Goal: Transaction & Acquisition: Purchase product/service

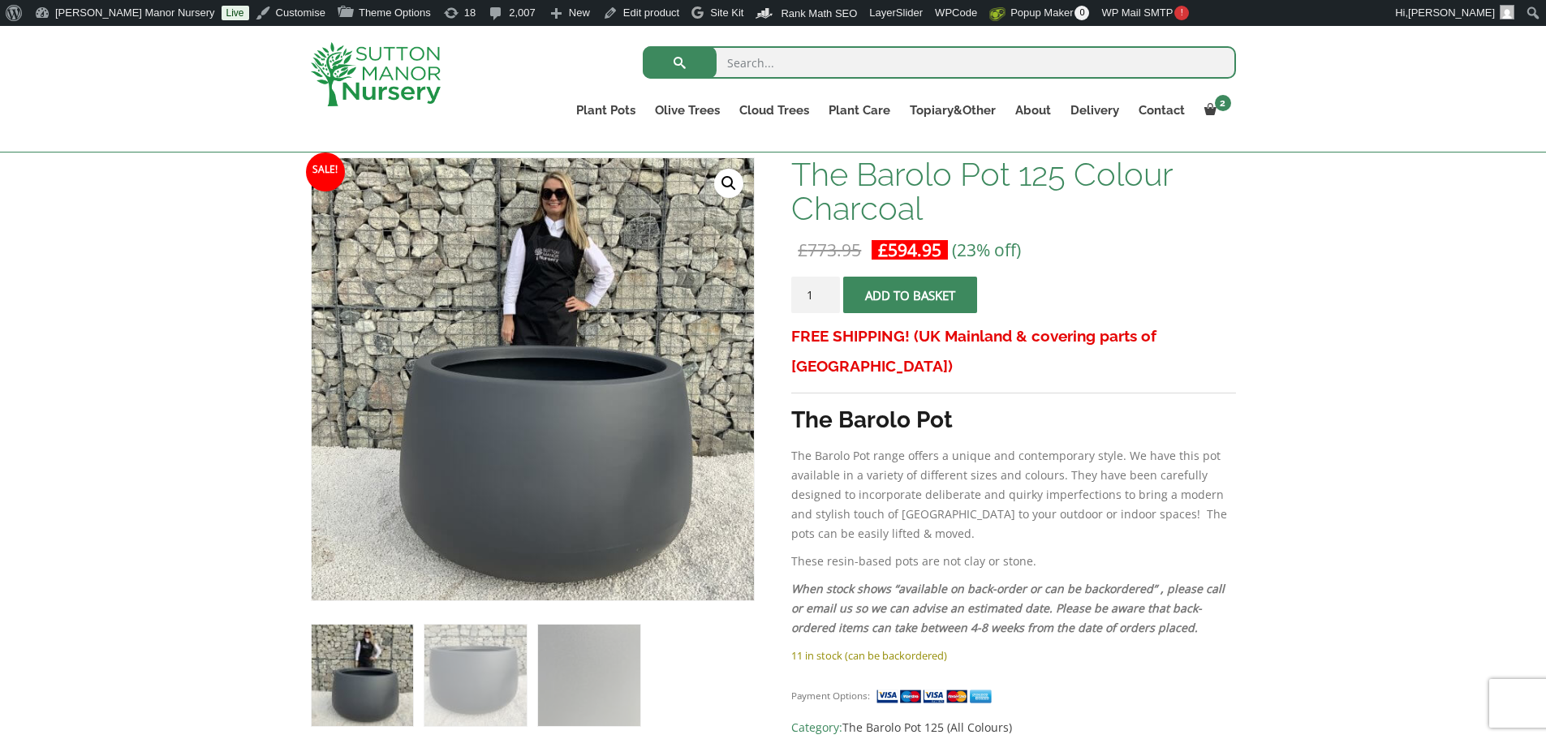
click at [775, 63] on input "search" at bounding box center [939, 62] width 593 height 32
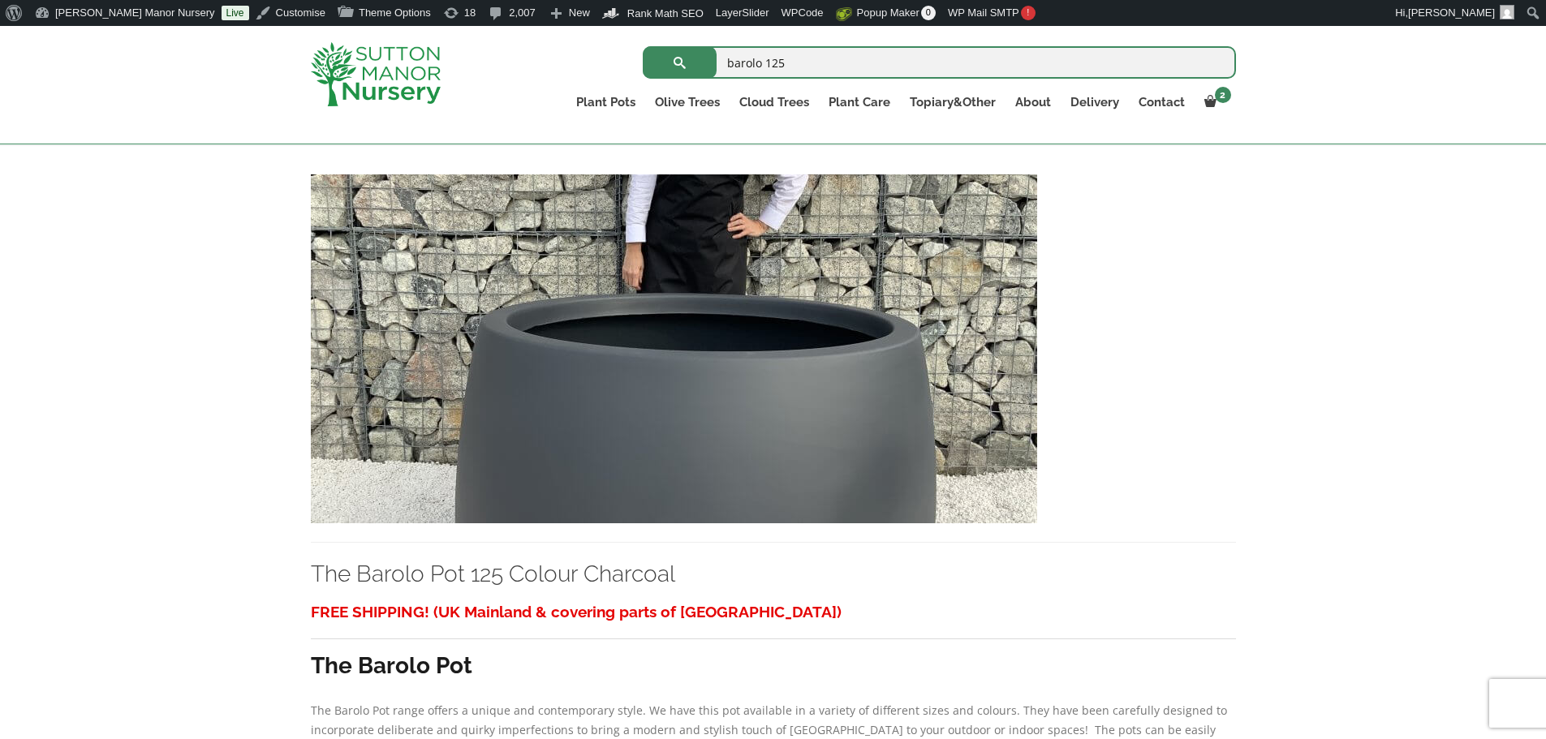
scroll to position [354, 0]
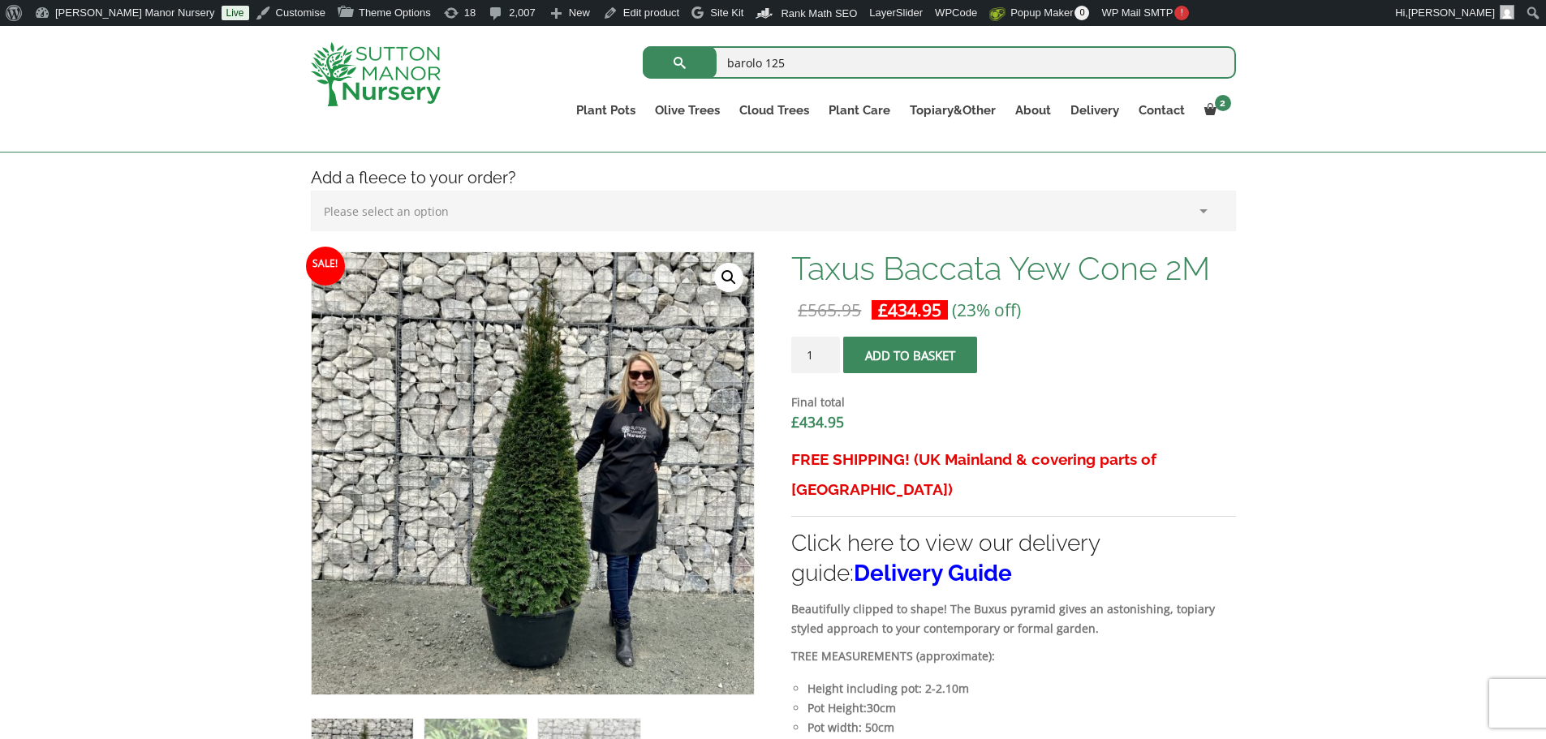
scroll to position [406, 0]
click at [811, 74] on input "barolo 125" at bounding box center [939, 62] width 593 height 32
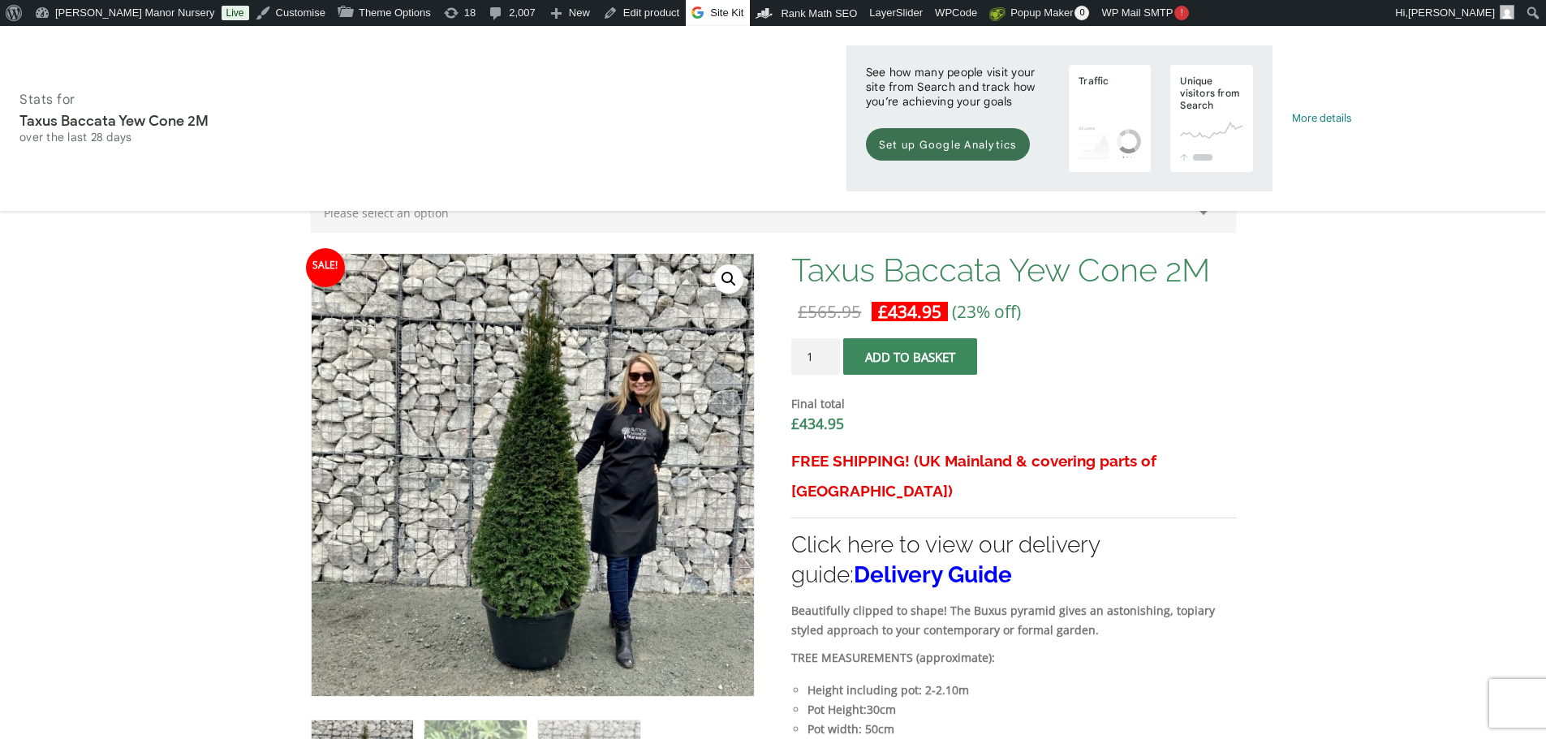
click at [643, 46] on button "submit" at bounding box center [680, 62] width 74 height 32
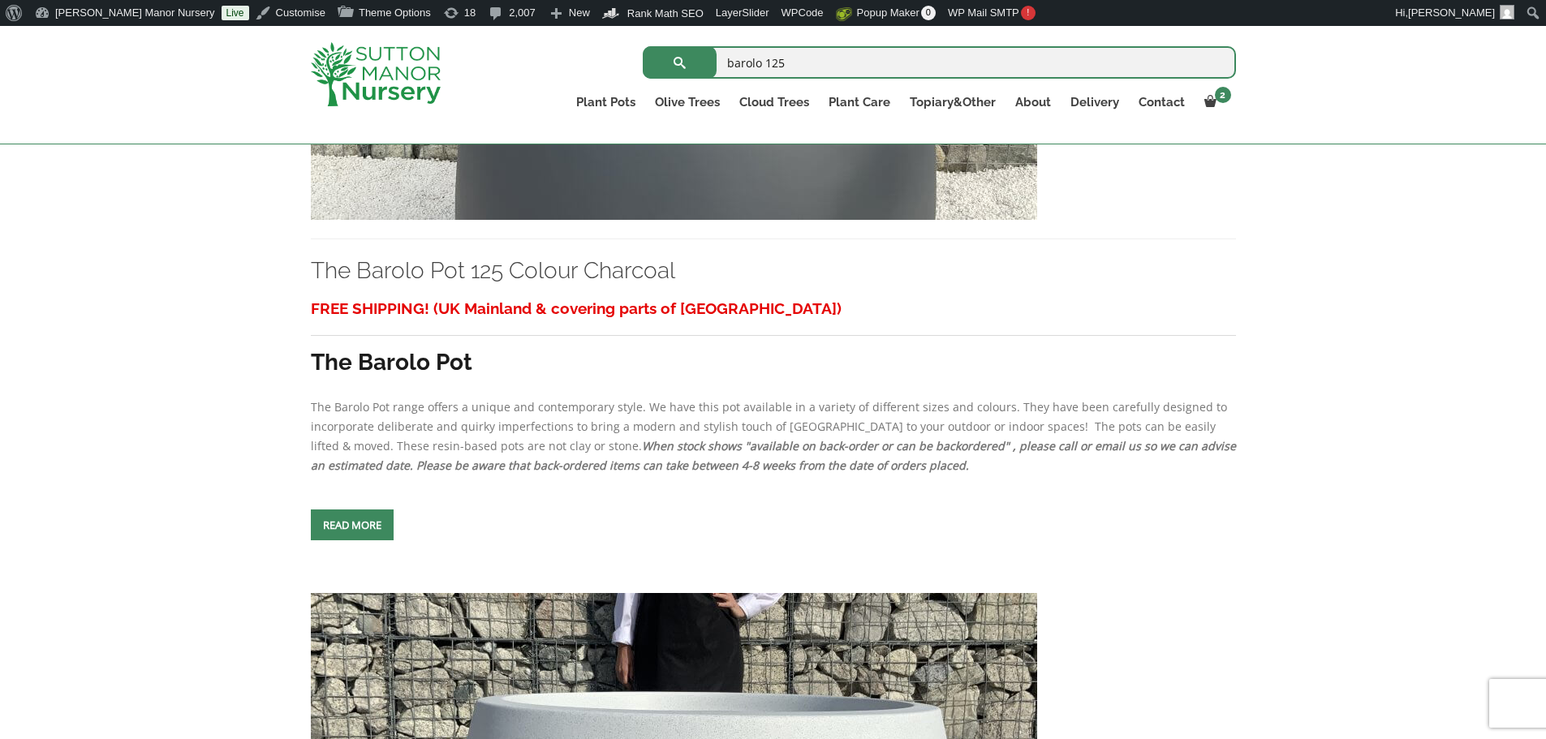
scroll to position [1055, 0]
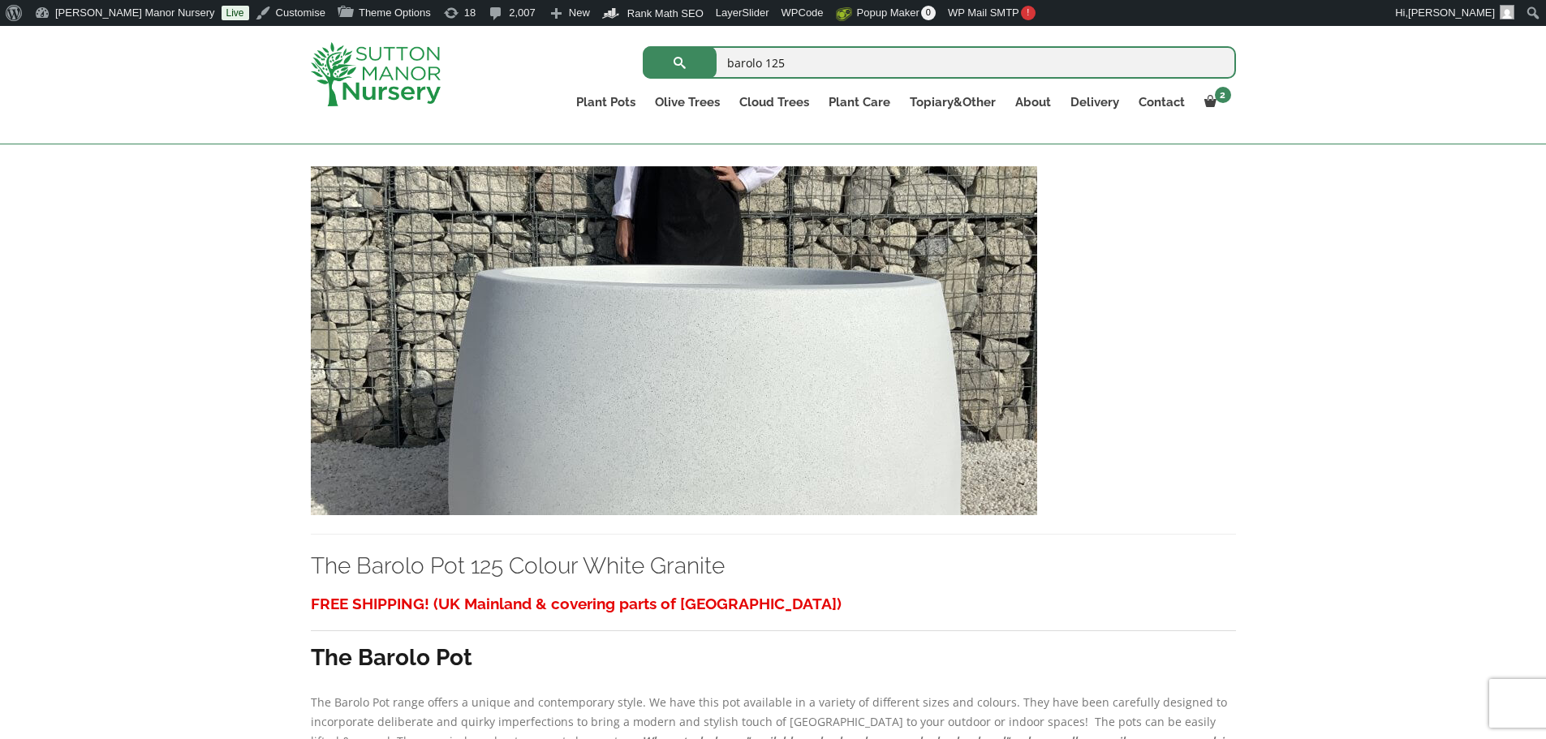
click at [841, 368] on img at bounding box center [674, 340] width 726 height 349
